Goal: Entertainment & Leisure: Consume media (video, audio)

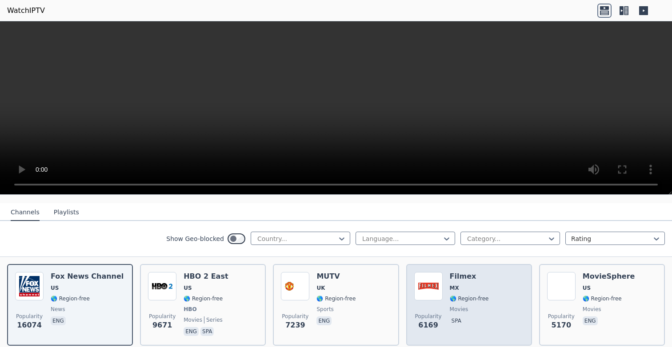
scroll to position [99, 0]
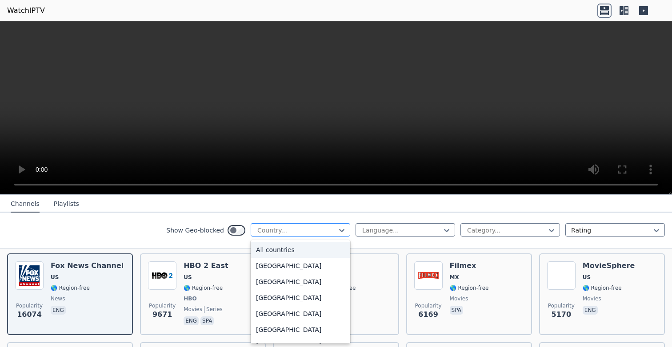
click at [327, 229] on div at bounding box center [296, 230] width 81 height 9
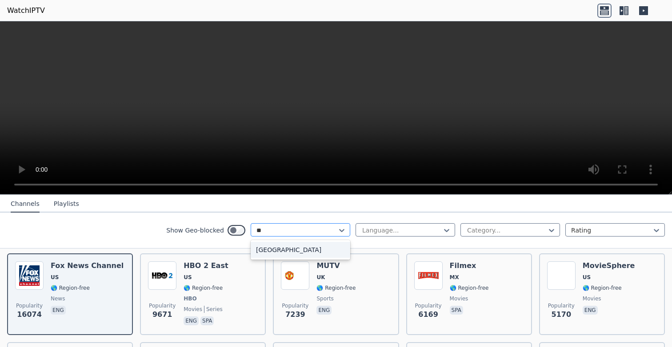
type input "***"
click at [312, 247] on div "[GEOGRAPHIC_DATA]" at bounding box center [299, 250] width 99 height 16
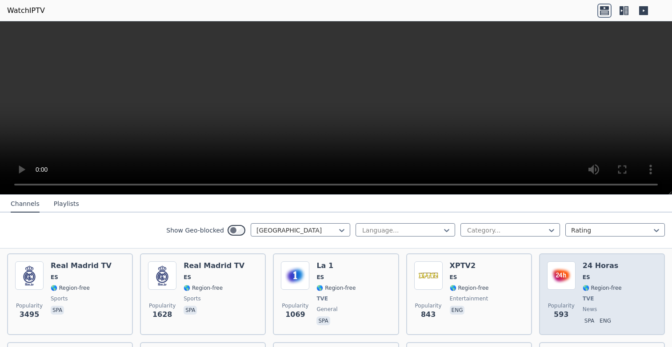
click at [623, 270] on div "Popularity 593 24 Horas ES 🌎 Region-free TVE news spa eng" at bounding box center [602, 295] width 110 height 66
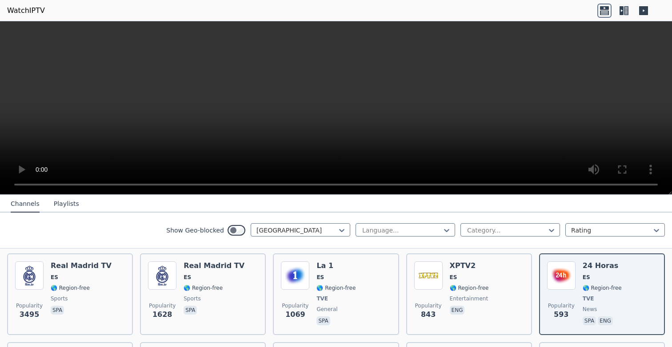
click at [341, 93] on video at bounding box center [336, 108] width 672 height 174
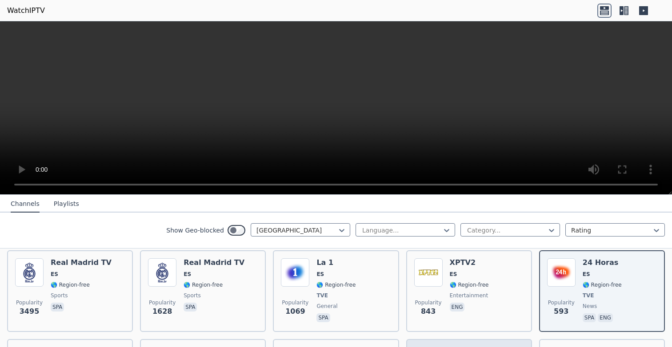
scroll to position [124, 0]
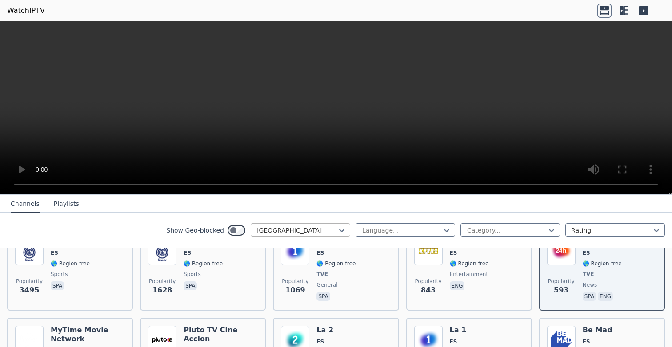
click at [309, 231] on div at bounding box center [296, 230] width 81 height 9
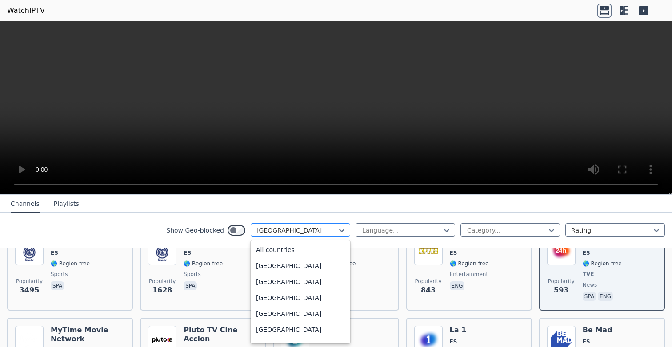
scroll to position [2697, 0]
click at [306, 229] on div at bounding box center [296, 230] width 81 height 9
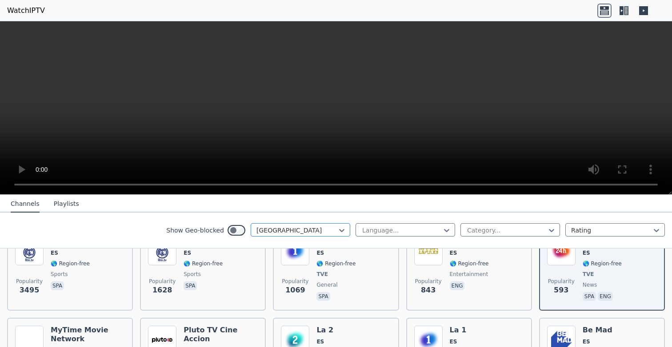
click at [310, 229] on div at bounding box center [296, 230] width 81 height 9
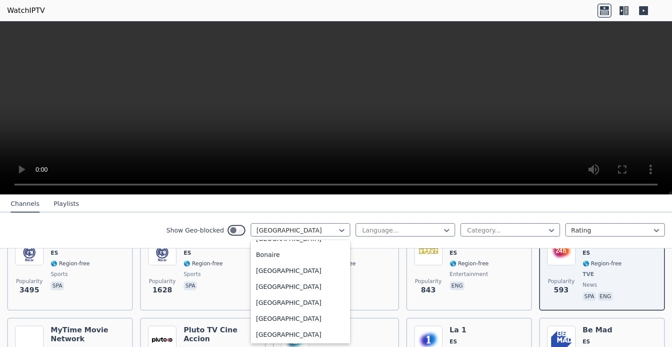
scroll to position [0, 0]
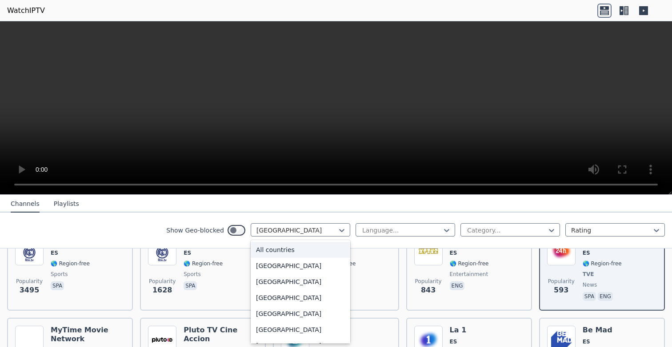
click at [275, 250] on div "All countries" at bounding box center [299, 250] width 99 height 16
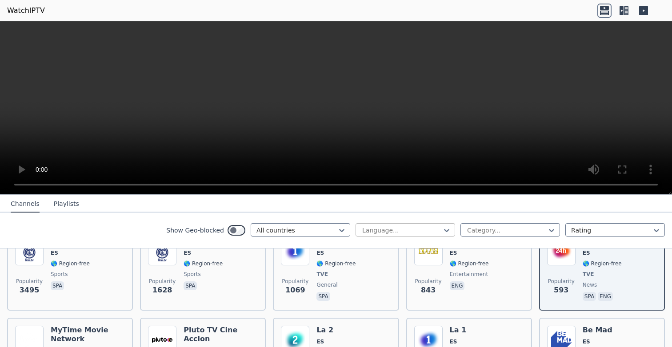
click at [386, 231] on div at bounding box center [401, 230] width 81 height 9
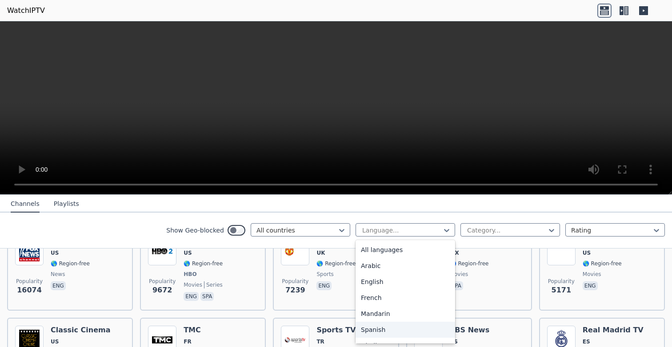
click at [377, 328] on div "Spanish" at bounding box center [404, 330] width 99 height 16
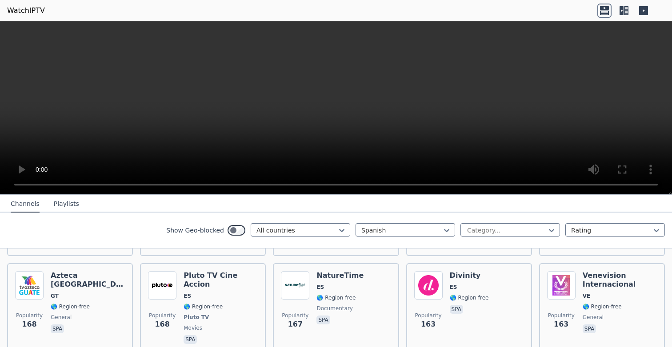
scroll to position [1183, 0]
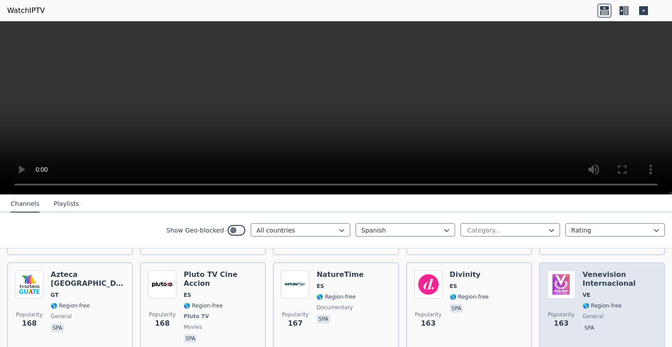
click at [621, 291] on div "Venevision Internacional VE 🌎 Region-free general spa" at bounding box center [619, 307] width 74 height 75
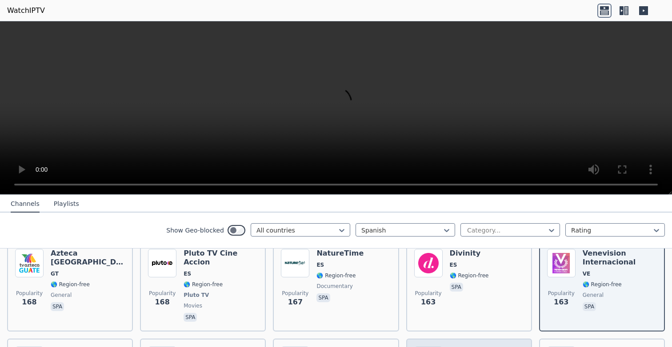
scroll to position [1195, 0]
